Goal: Information Seeking & Learning: Learn about a topic

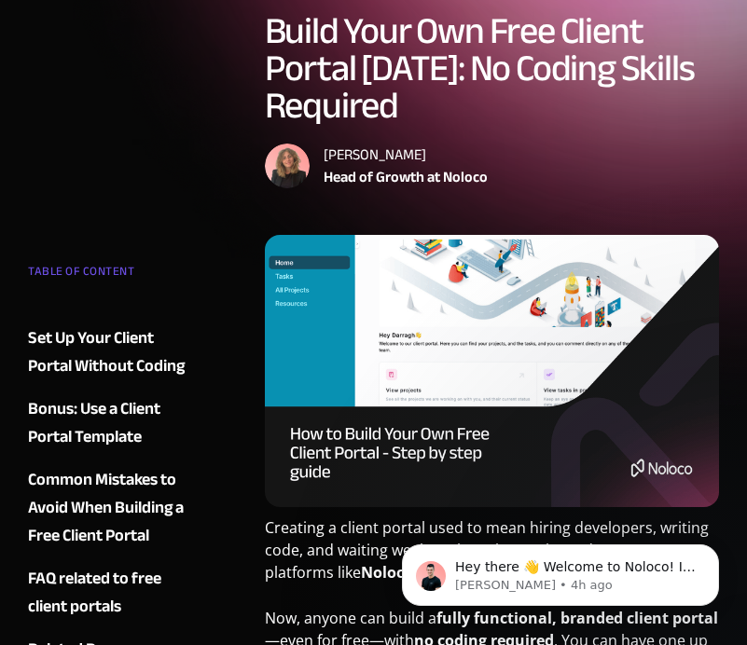
scroll to position [217, 0]
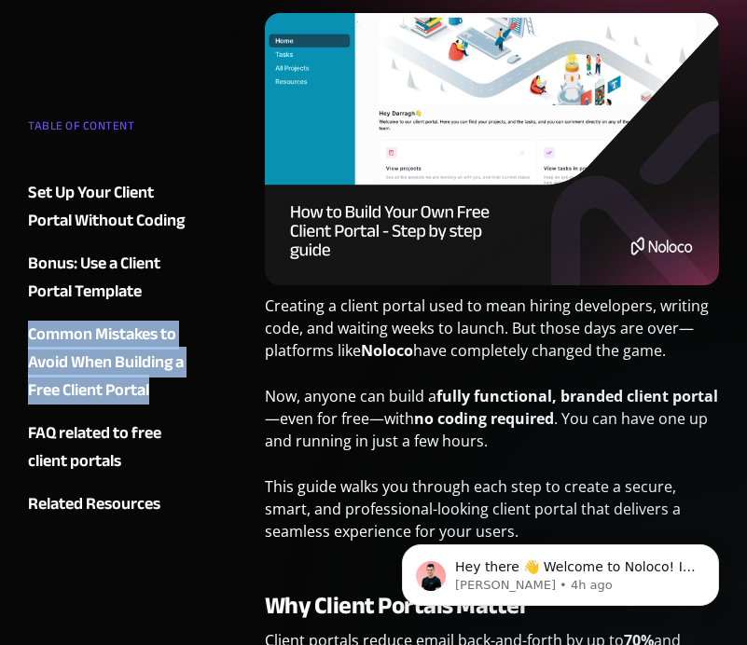
scroll to position [449, 0]
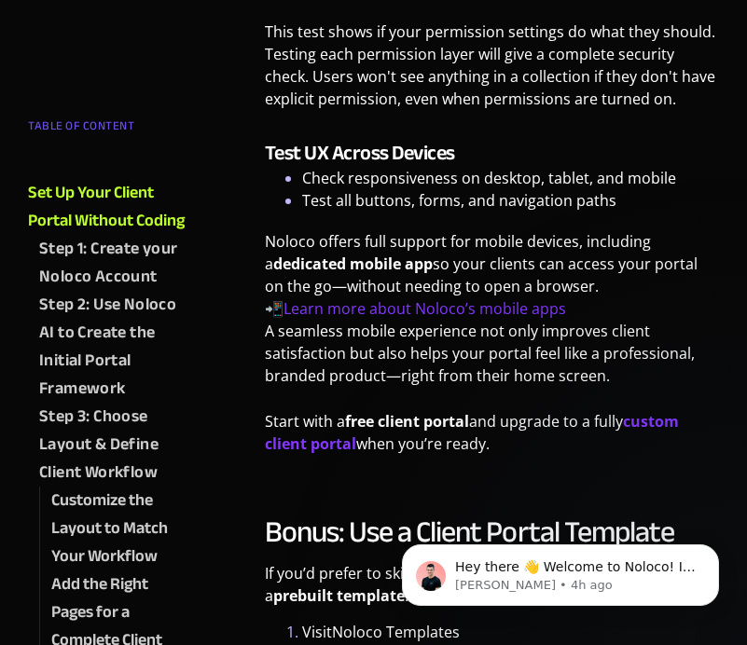
scroll to position [5832, 0]
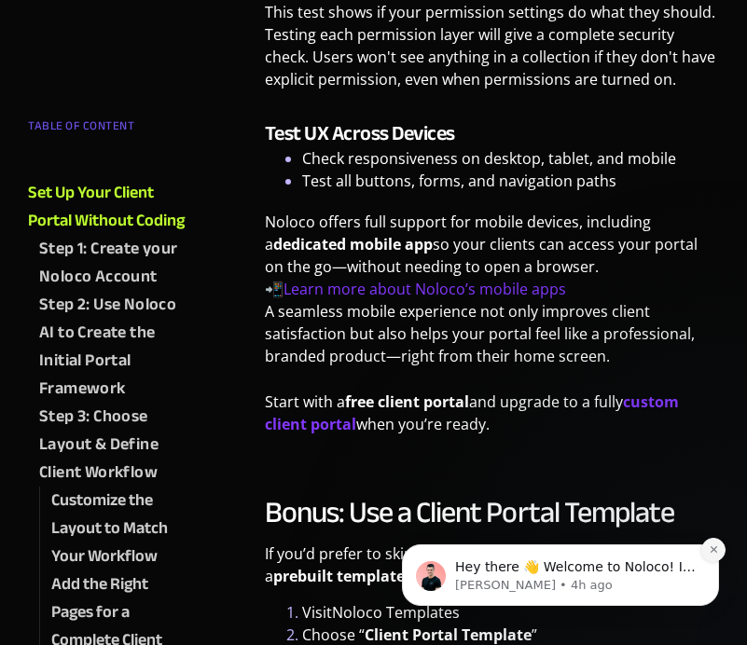
click at [711, 555] on button "Dismiss notification" at bounding box center [713, 550] width 24 height 24
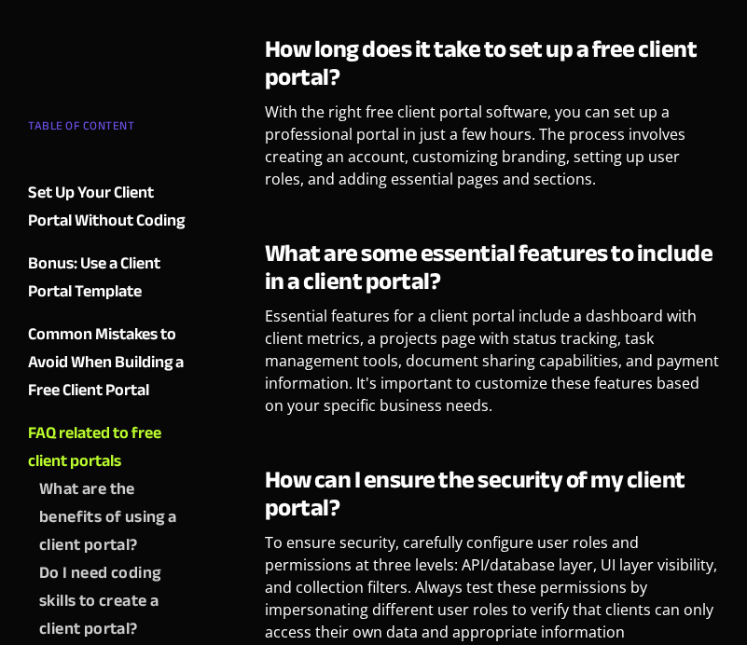
scroll to position [9132, 0]
